Goal: Task Accomplishment & Management: Manage account settings

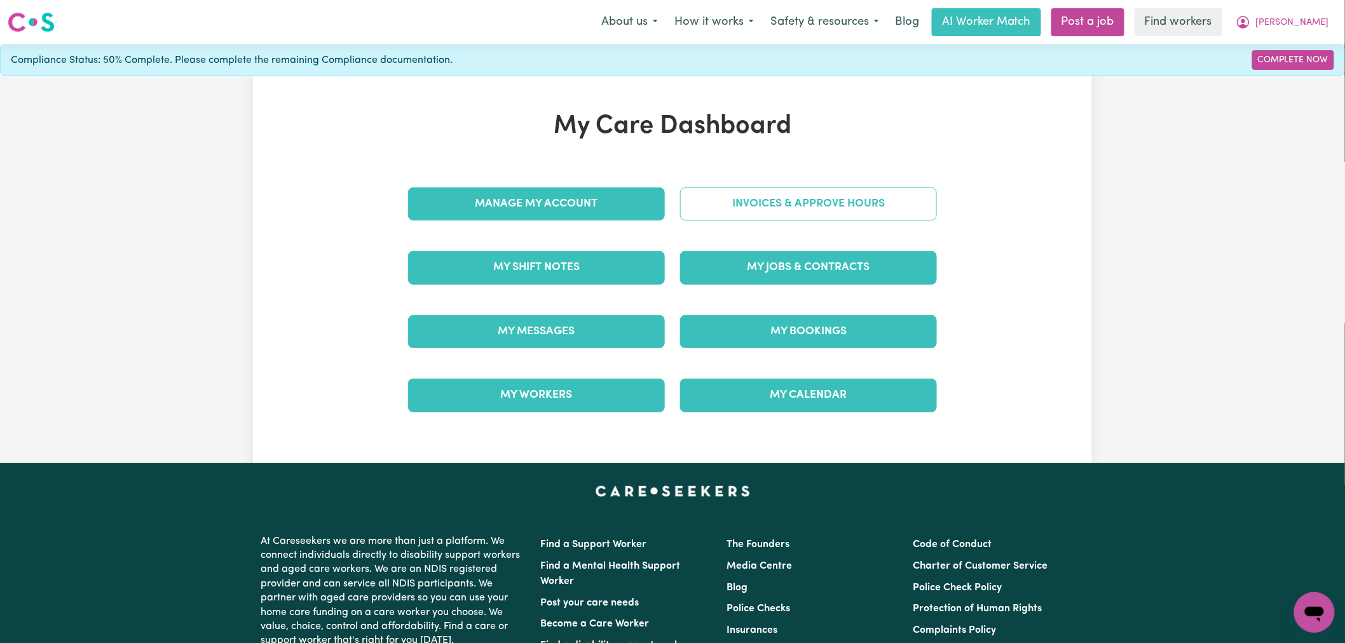
click at [800, 207] on link "Invoices & Approve Hours" at bounding box center [808, 204] width 257 height 33
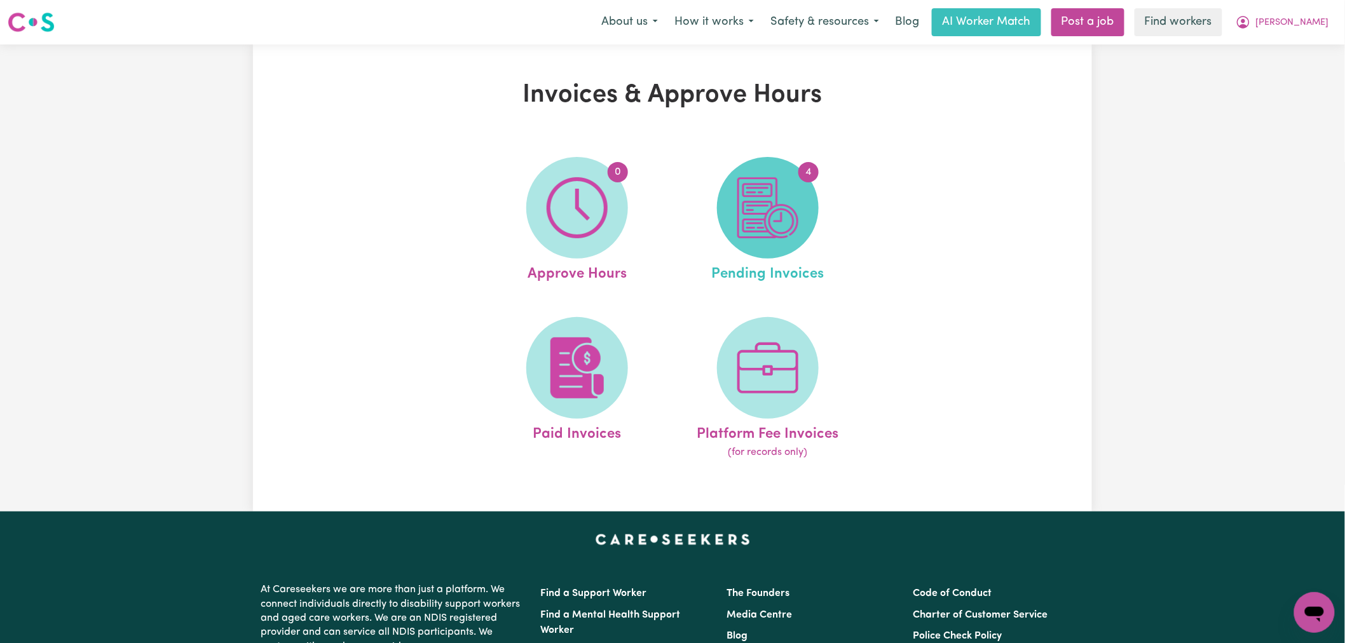
click at [751, 214] on img at bounding box center [767, 207] width 61 height 61
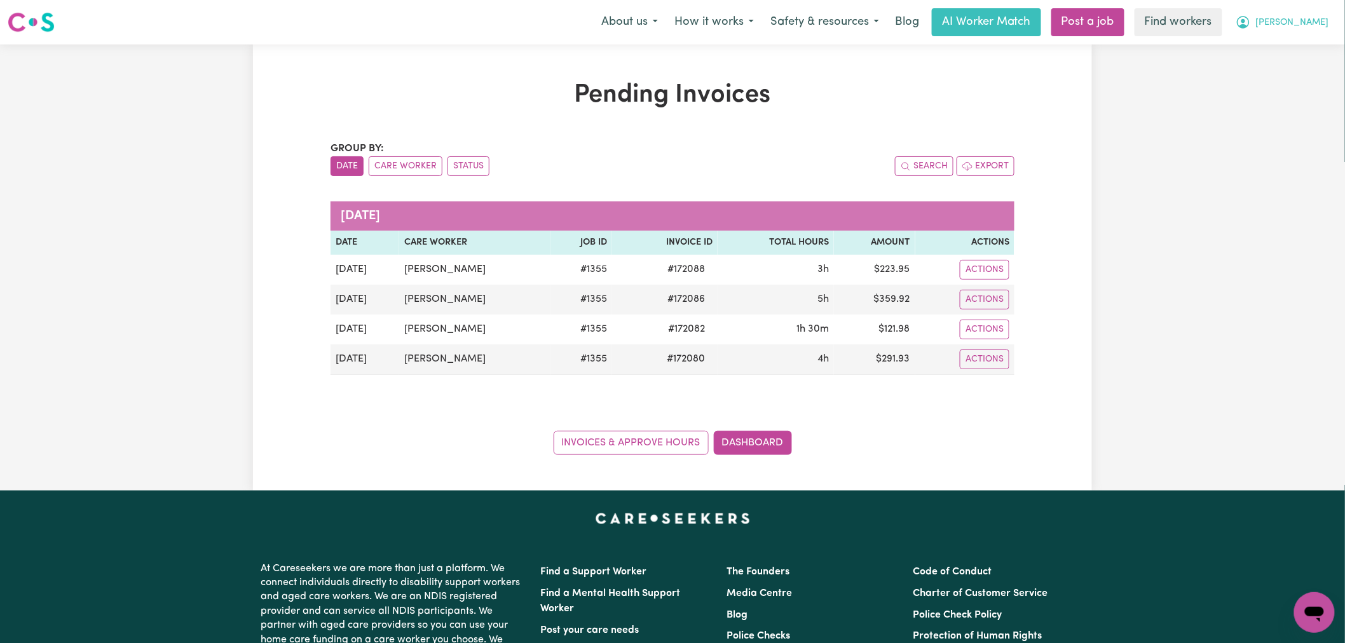
drag, startPoint x: 1325, startPoint y: 21, endPoint x: 1324, endPoint y: 27, distance: 6.4
click at [1325, 21] on span "[PERSON_NAME]" at bounding box center [1292, 23] width 73 height 14
click at [1306, 83] on link "Logout" at bounding box center [1286, 73] width 100 height 24
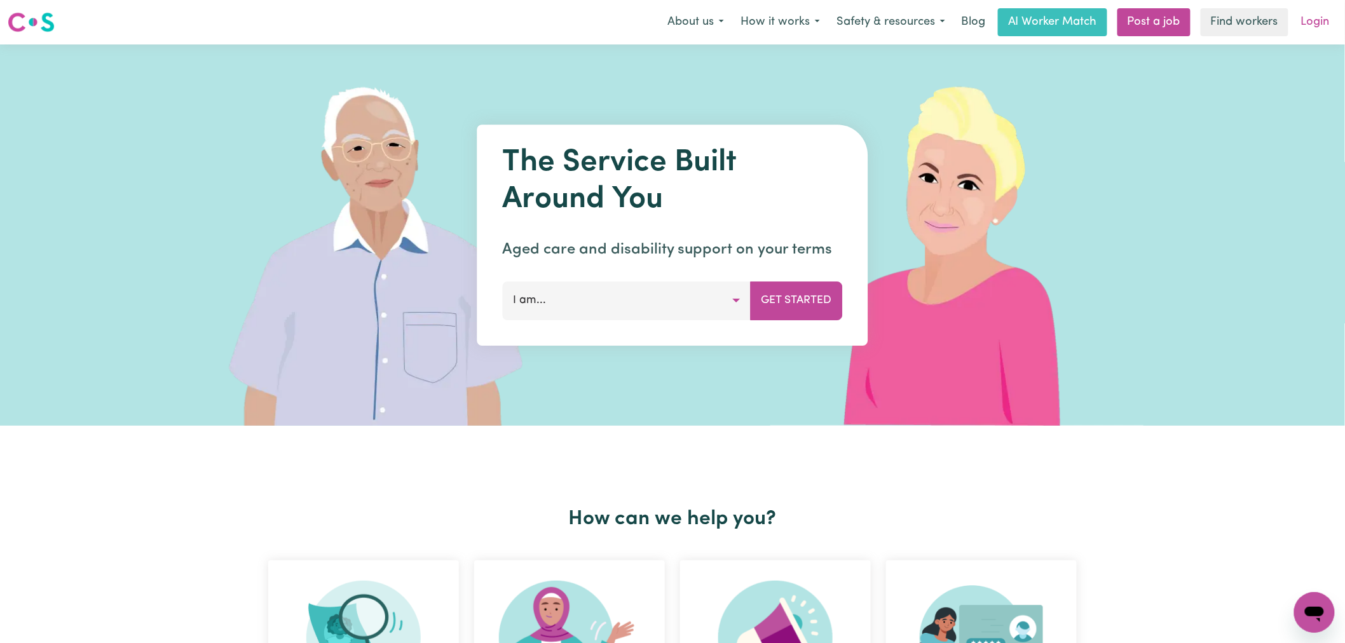
click at [1319, 22] on link "Login" at bounding box center [1316, 22] width 44 height 28
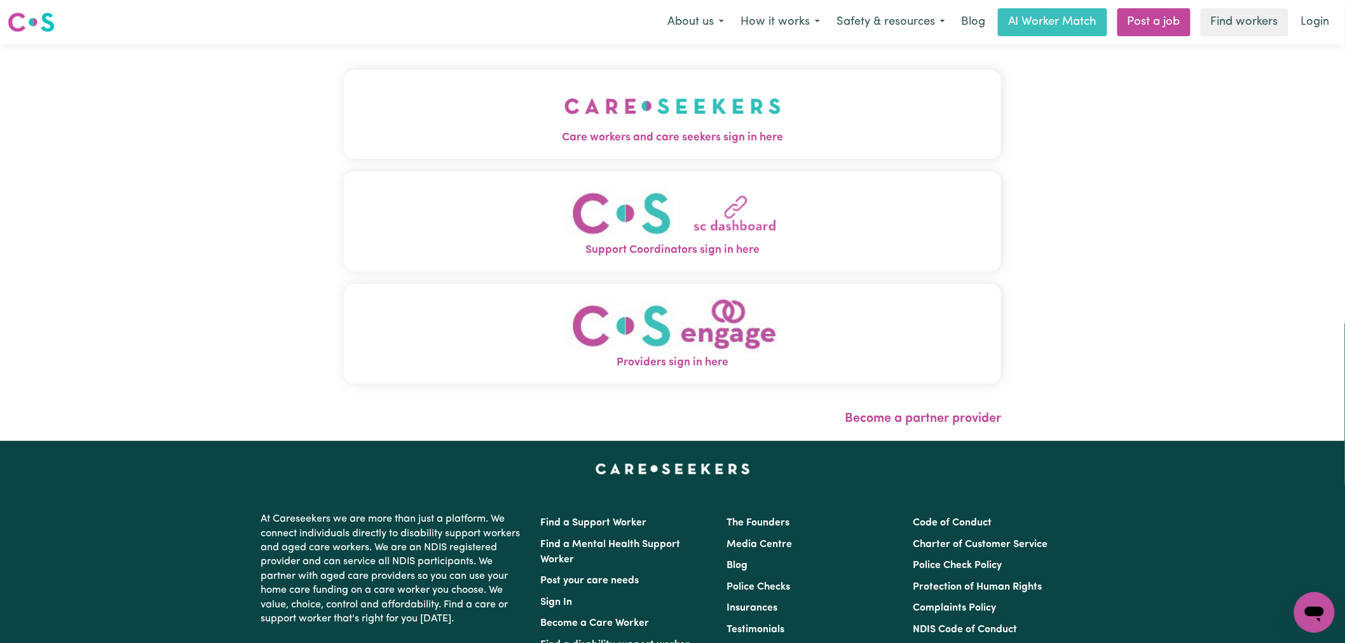
click at [344, 125] on button "Care workers and care seekers sign in here" at bounding box center [672, 114] width 657 height 89
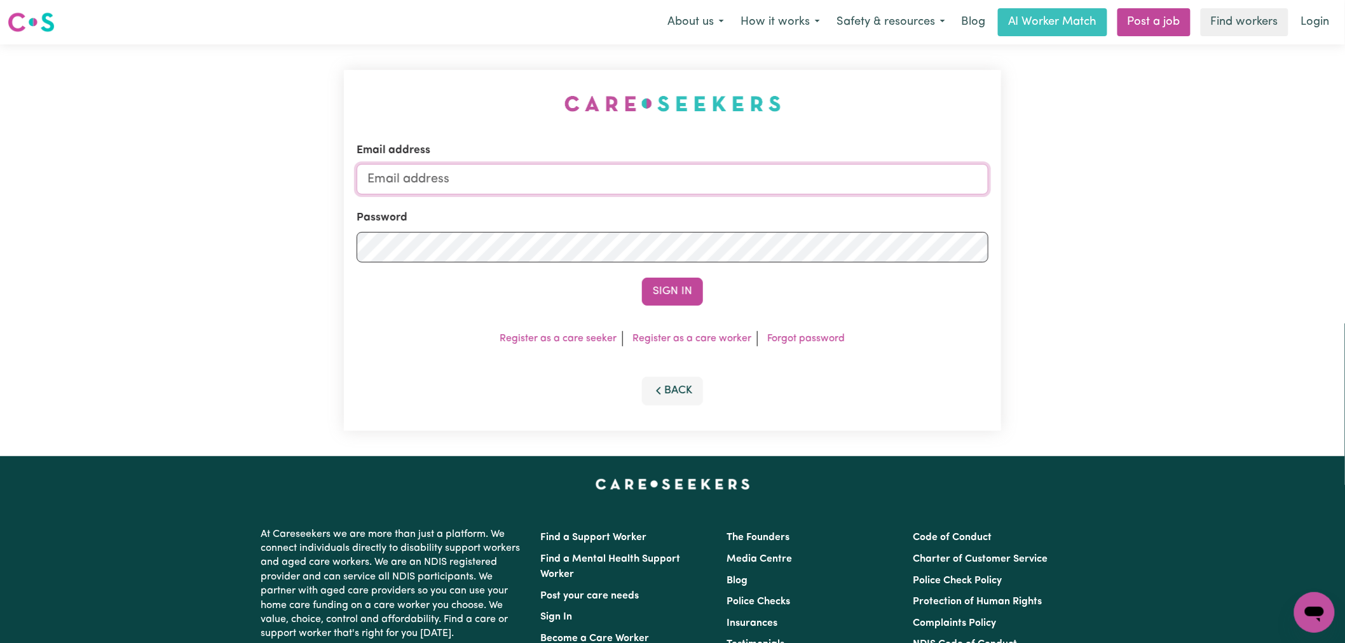
type input "lindsay+engage@careseekers.com.au"
click at [671, 283] on button "Sign In" at bounding box center [672, 292] width 61 height 28
